Goal: Find specific page/section: Find specific page/section

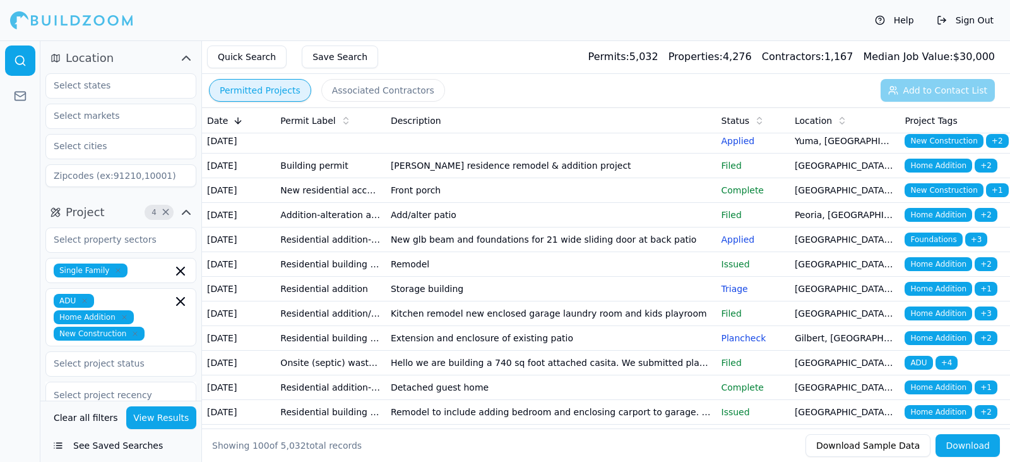
scroll to position [1063, 0]
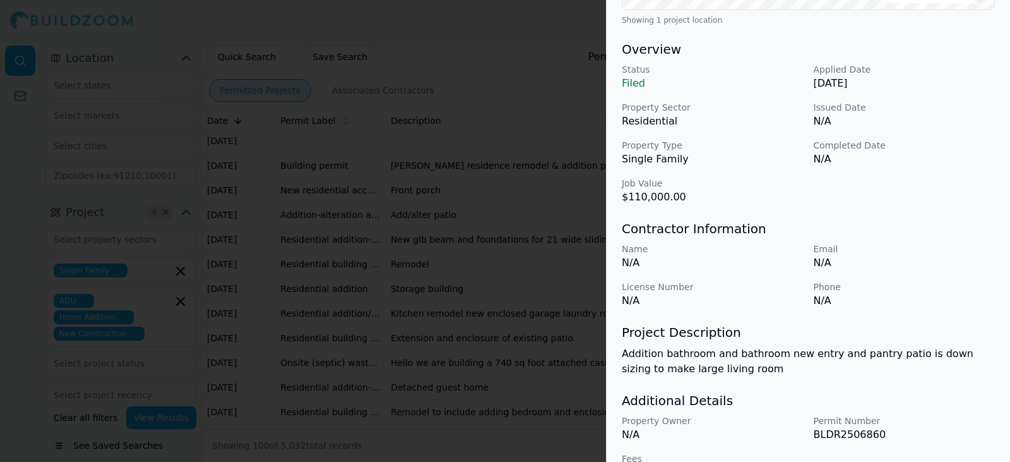
scroll to position [356, 0]
click at [542, 125] on div at bounding box center [505, 231] width 1010 height 462
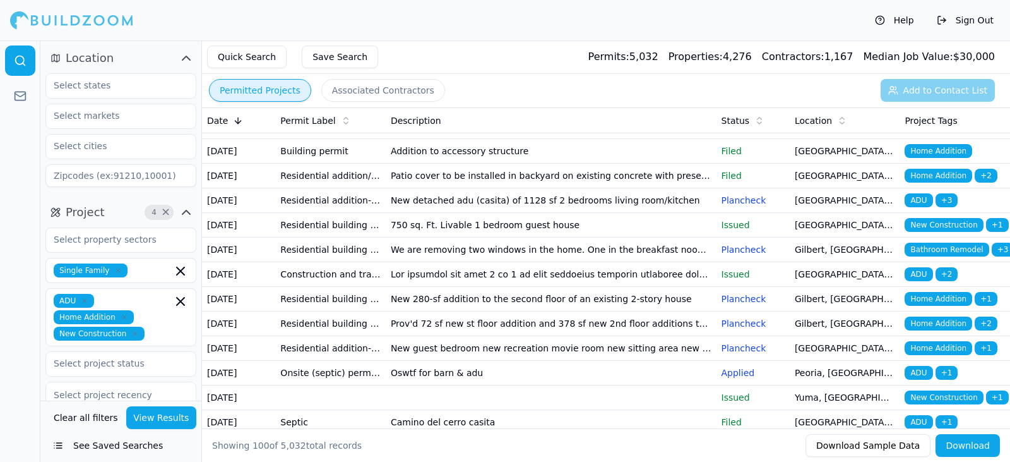
scroll to position [0, 0]
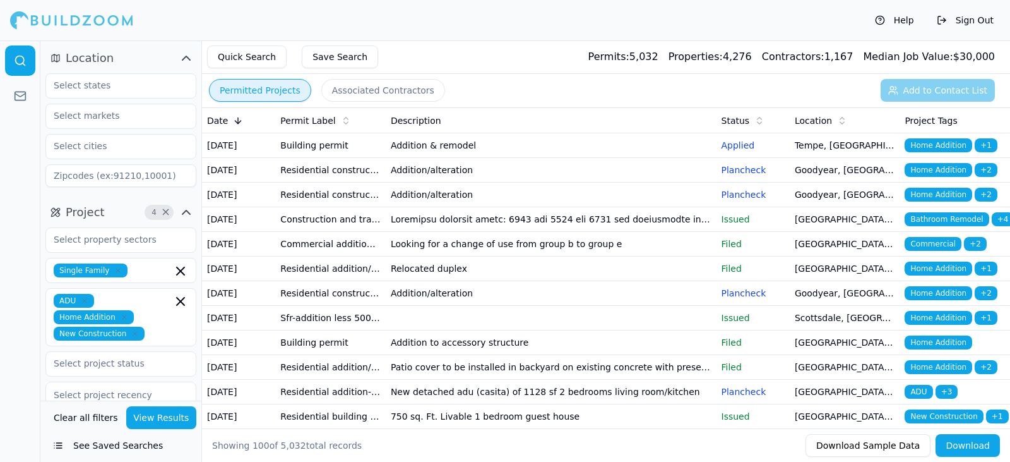
click at [379, 158] on td "Building permit" at bounding box center [330, 145] width 110 height 25
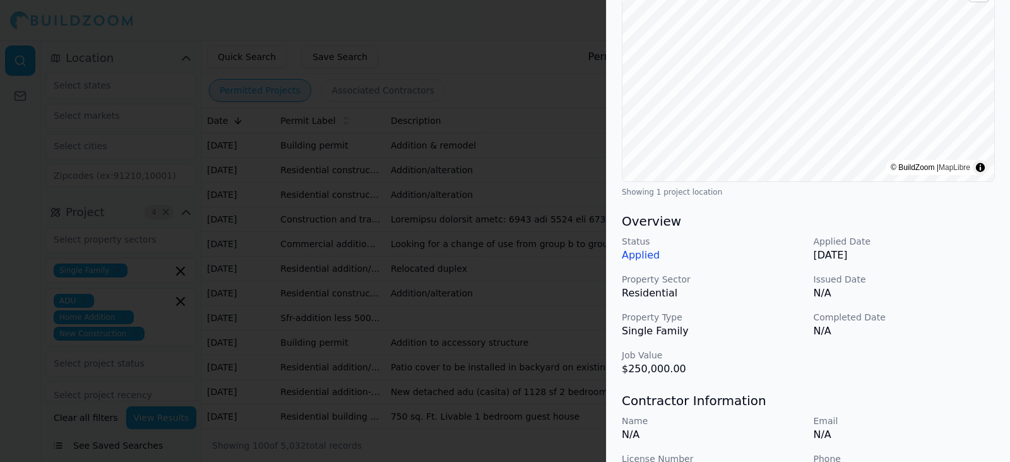
scroll to position [186, 0]
click at [539, 316] on div at bounding box center [505, 231] width 1010 height 462
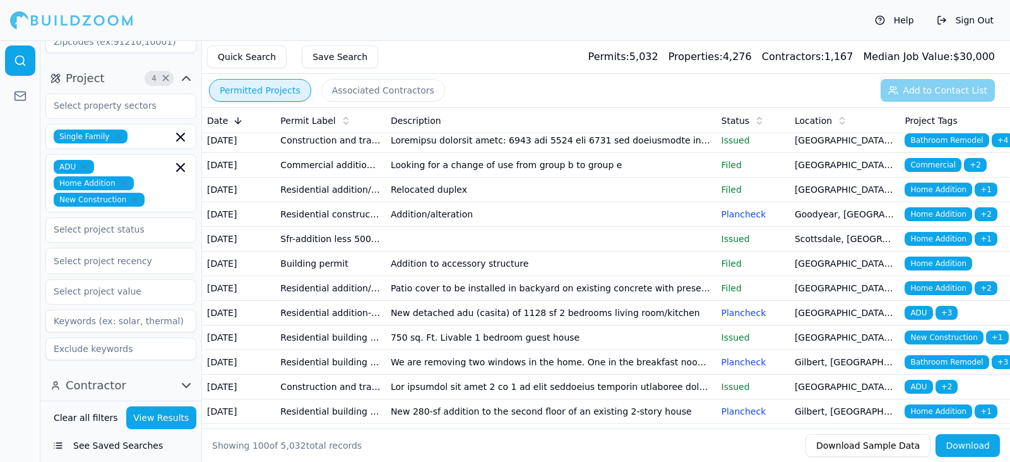
scroll to position [0, 0]
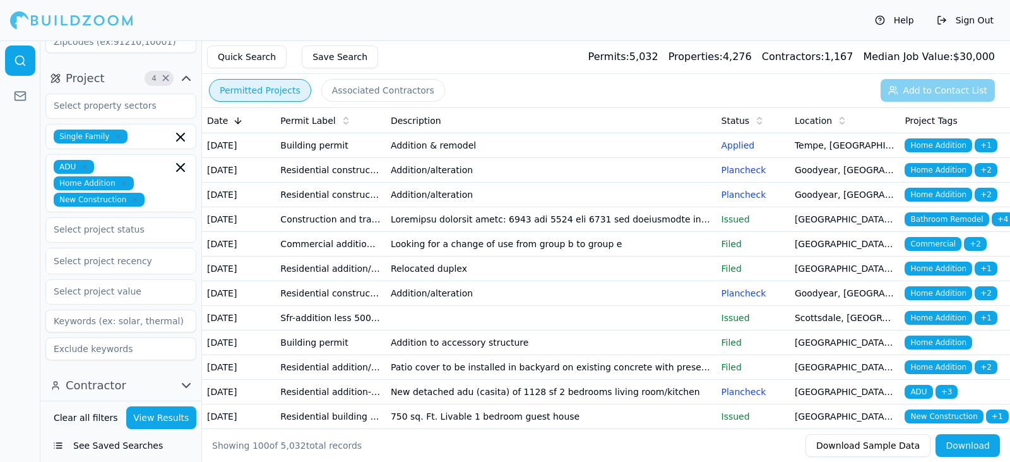
click at [974, 20] on button "Sign Out" at bounding box center [965, 20] width 69 height 20
